Goal: Transaction & Acquisition: Obtain resource

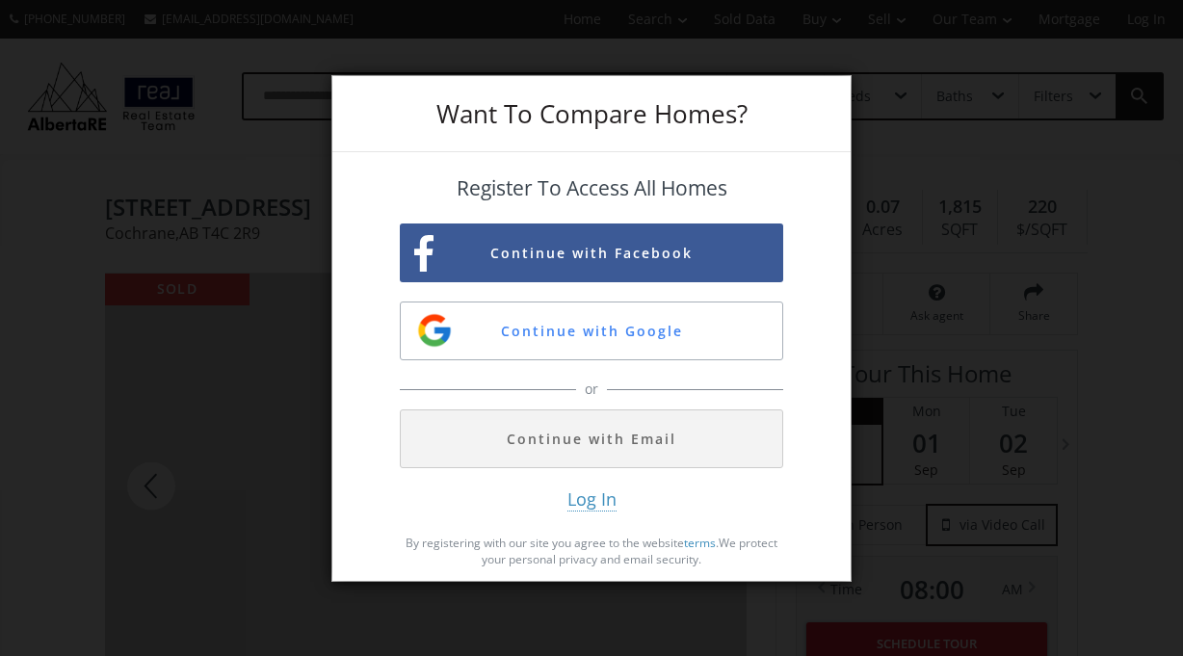
click at [927, 347] on div "Want To Compare Homes? Register To Access All Homes Continue with Facebook Cont…" at bounding box center [591, 328] width 1183 height 656
click at [900, 115] on div "Want To Compare Homes? Register To Access All Homes Continue with Facebook Cont…" at bounding box center [591, 328] width 1183 height 656
click at [168, 347] on div "Want To Compare Homes? Register To Access All Homes Continue with Facebook Cont…" at bounding box center [591, 328] width 1183 height 656
click at [810, 108] on div "Want To Compare Homes?" at bounding box center [591, 114] width 518 height 76
click at [244, 452] on div "Want To Compare Homes? Register To Access All Homes Continue with Facebook Cont…" at bounding box center [591, 328] width 1183 height 656
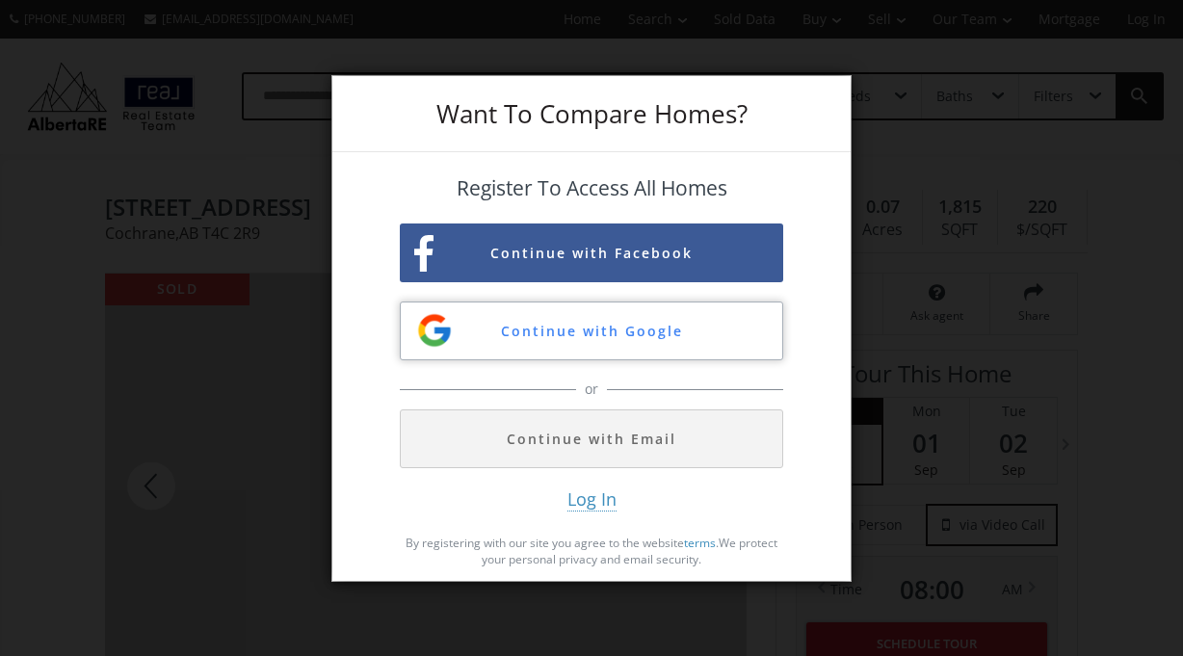
click at [561, 341] on button "Continue with Google" at bounding box center [591, 330] width 383 height 59
